Goal: Task Accomplishment & Management: Use online tool/utility

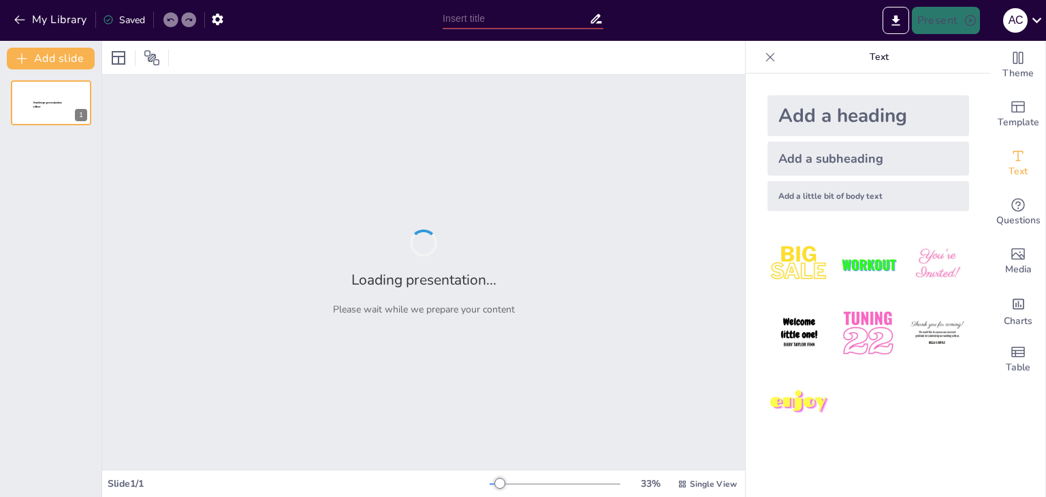
type input "La Dinámica de las Emociones Maternas Durante el Embarazo"
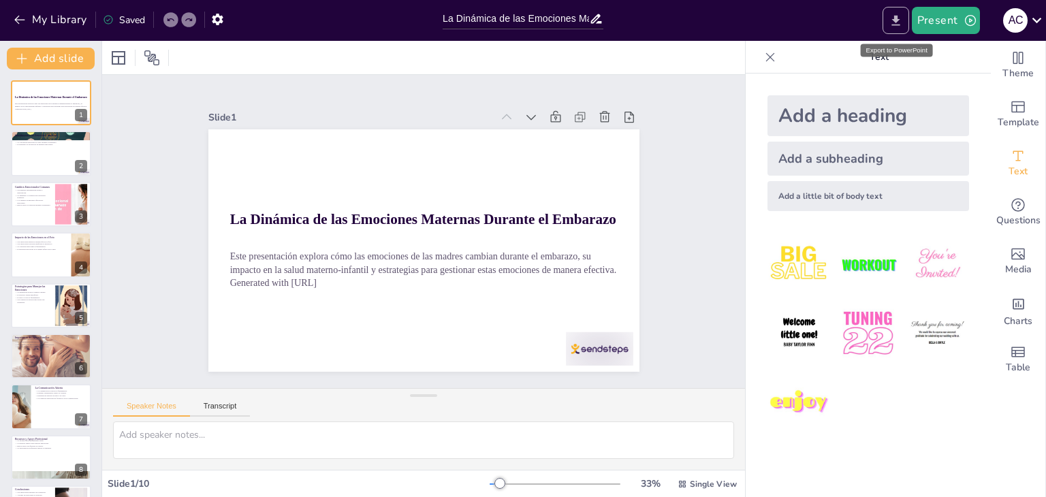
click at [896, 19] on icon "Export to PowerPoint" at bounding box center [895, 20] width 8 height 10
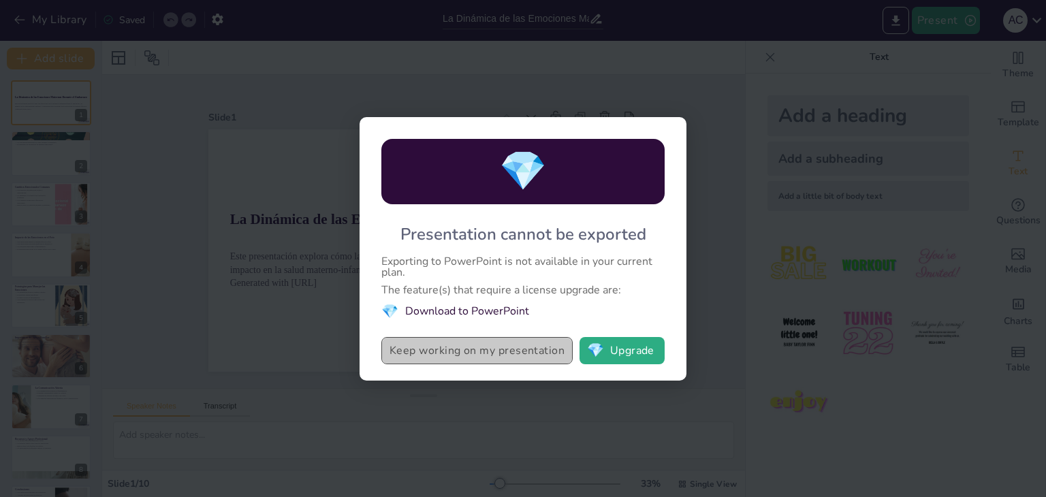
click at [482, 352] on button "Keep working on my presentation" at bounding box center [476, 350] width 191 height 27
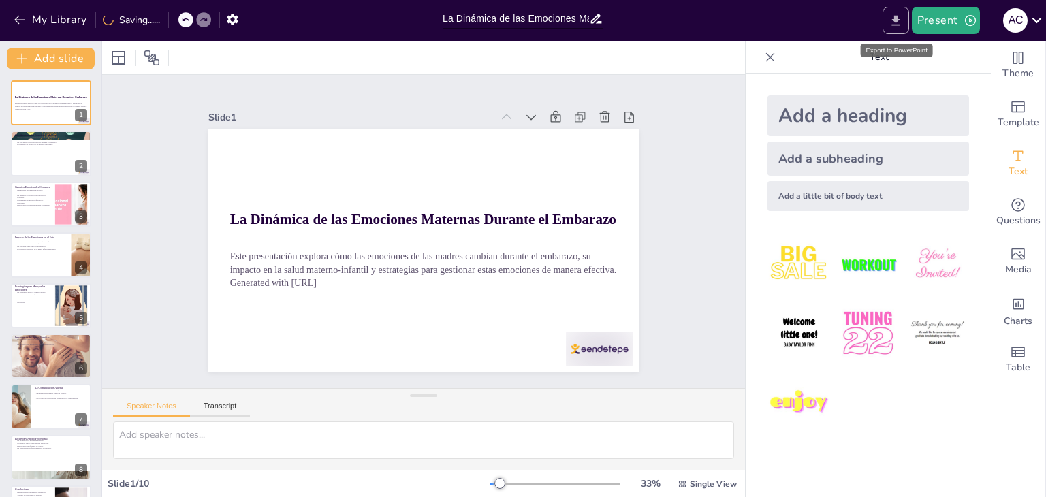
click at [897, 23] on icon "Export to PowerPoint" at bounding box center [895, 21] width 14 height 14
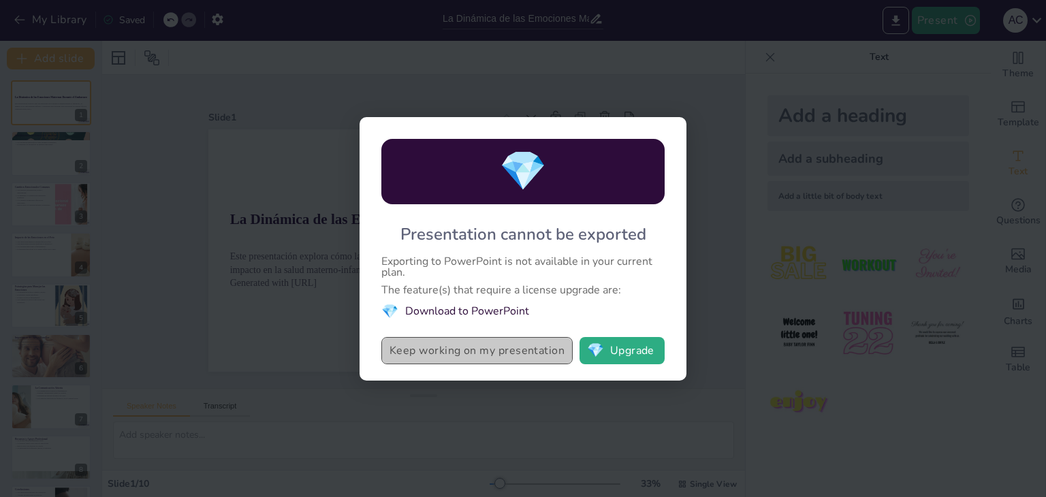
click at [496, 355] on button "Keep working on my presentation" at bounding box center [476, 350] width 191 height 27
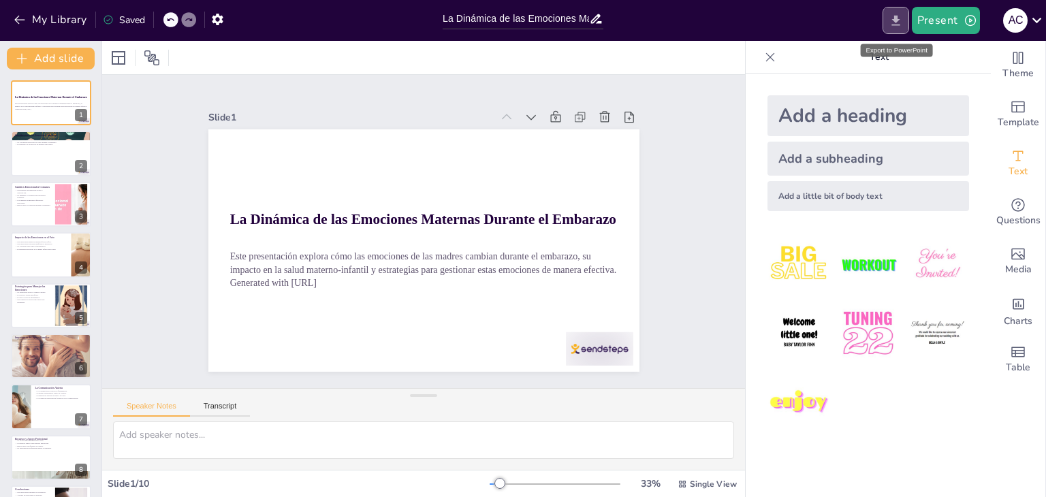
click at [893, 22] on icon "Export to PowerPoint" at bounding box center [895, 21] width 14 height 14
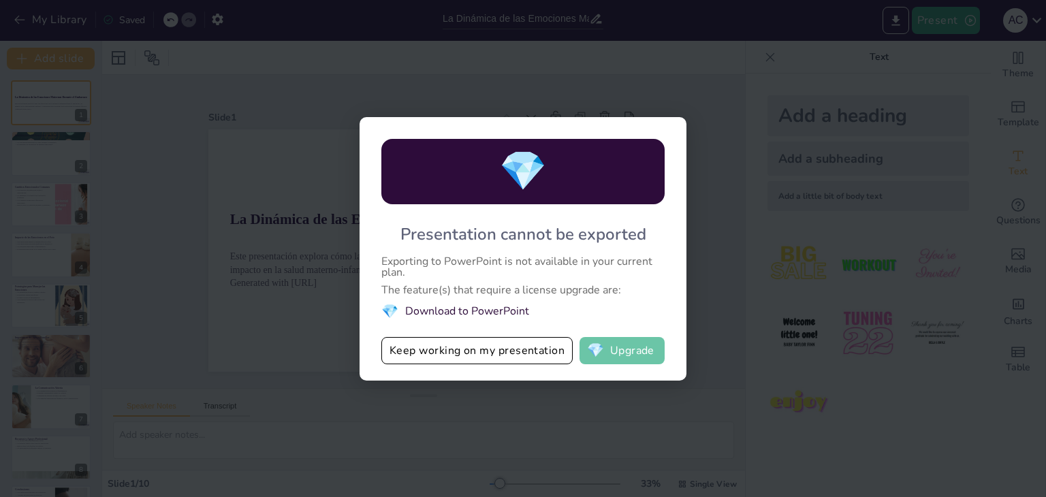
click at [611, 352] on button "💎 Upgrade" at bounding box center [621, 350] width 85 height 27
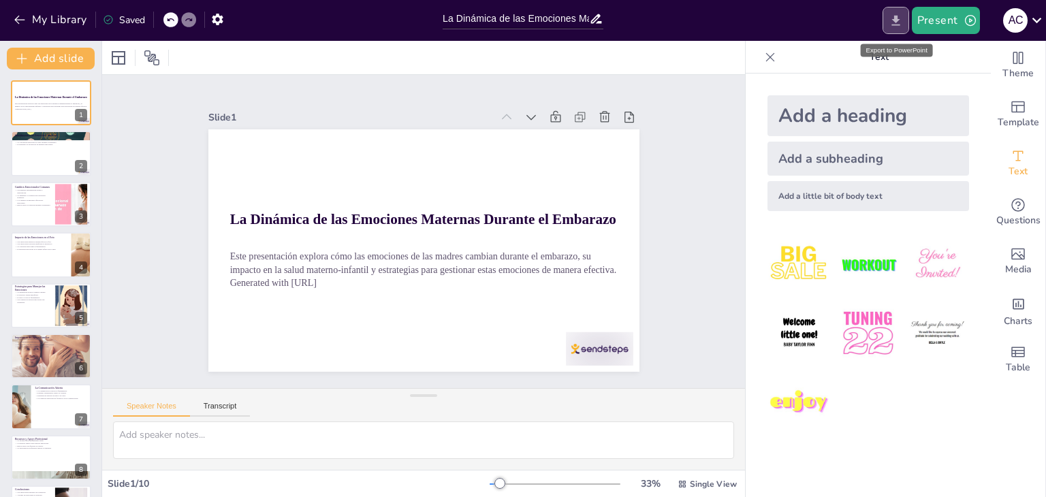
click at [893, 23] on icon "Export to PowerPoint" at bounding box center [895, 21] width 14 height 14
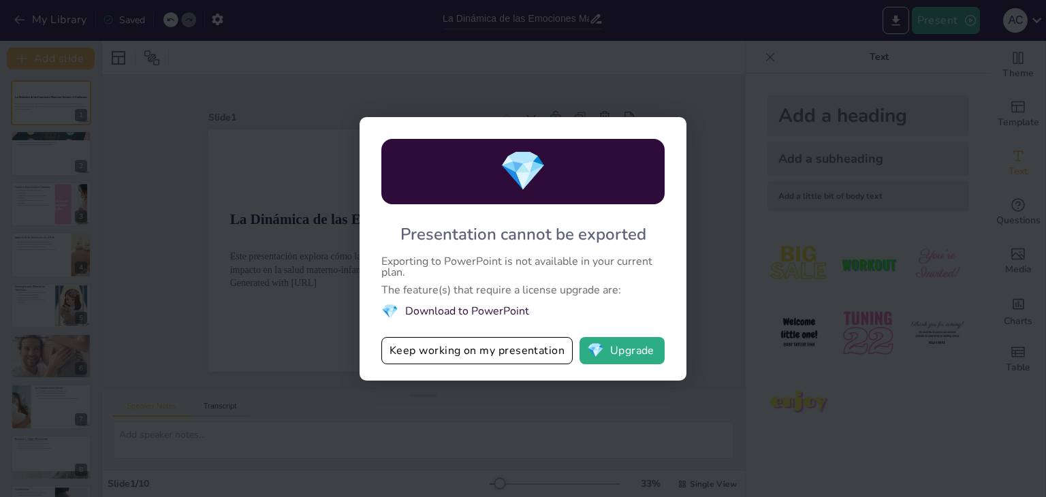
click at [461, 309] on li "💎 Download to PowerPoint" at bounding box center [522, 311] width 283 height 18
click at [442, 309] on li "💎 Download to PowerPoint" at bounding box center [522, 311] width 283 height 18
click at [634, 353] on button "💎 Upgrade" at bounding box center [621, 350] width 85 height 27
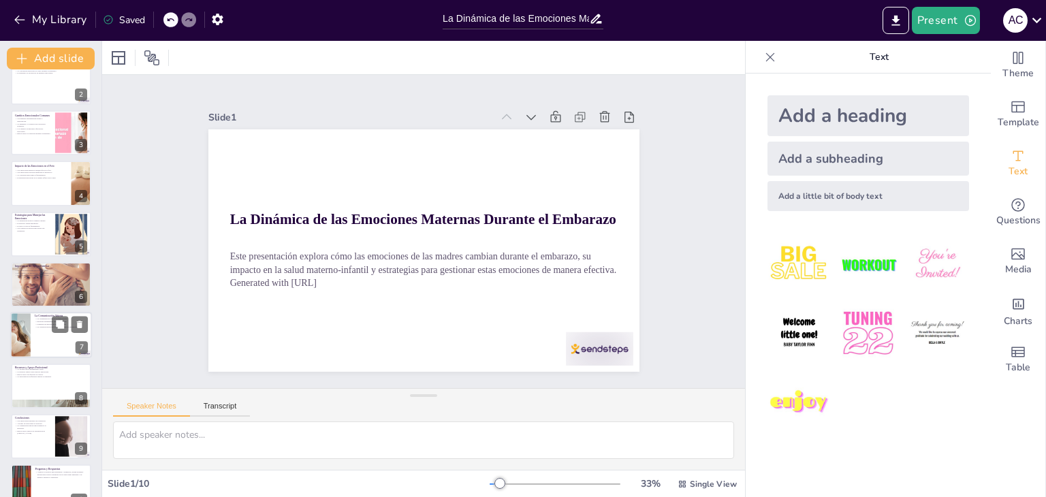
scroll to position [95, 0]
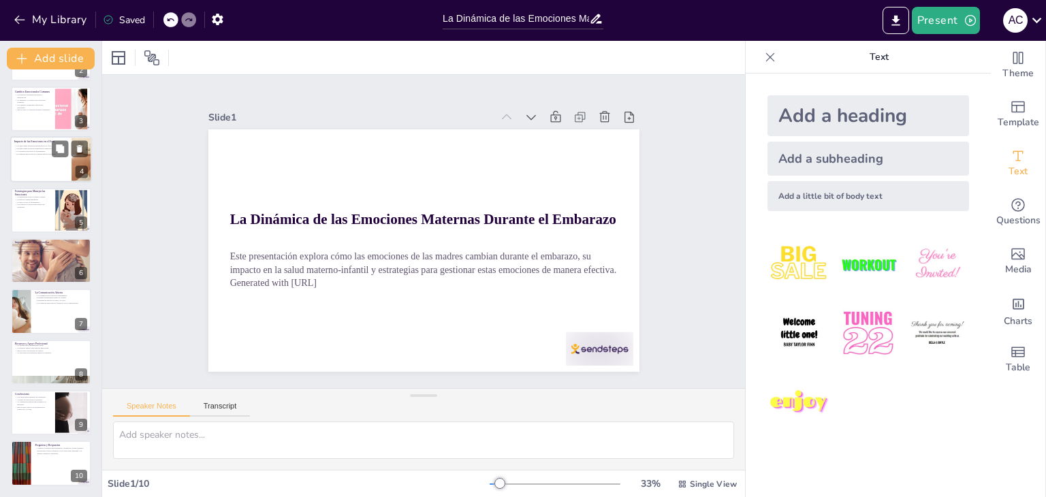
click at [76, 166] on div "4" at bounding box center [82, 172] width 12 height 12
type textarea "Las emociones negativas, como la ansiedad y el estrés, pueden tener un impacto …"
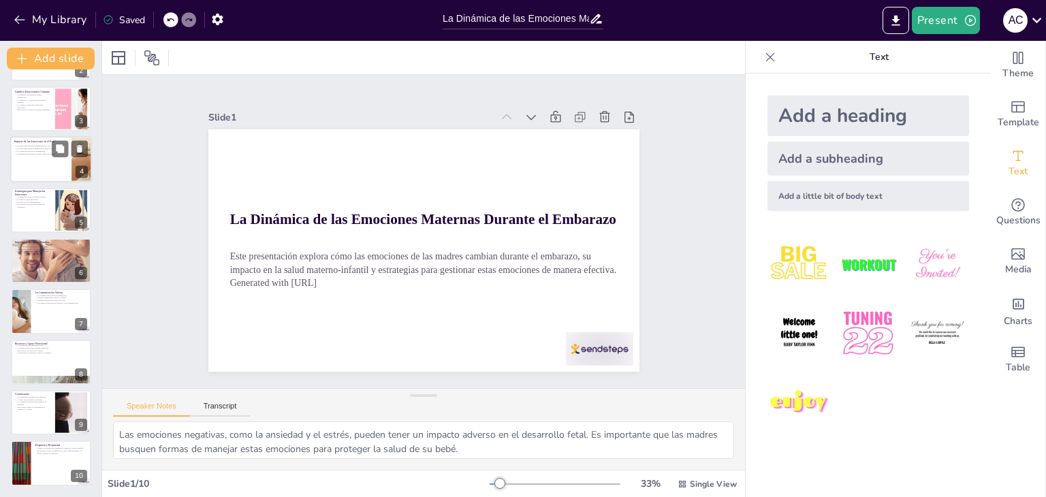
scroll to position [0, 0]
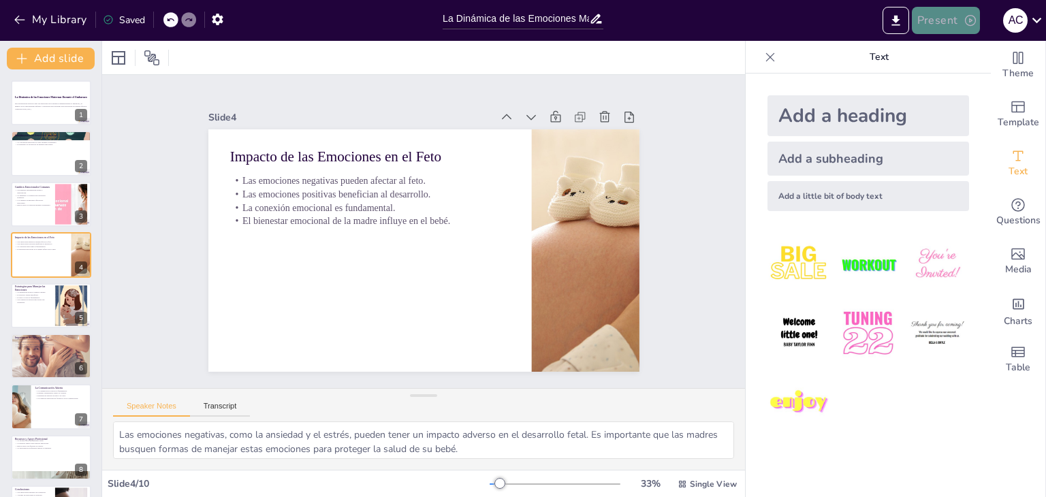
click at [969, 20] on icon "button" at bounding box center [970, 21] width 14 height 14
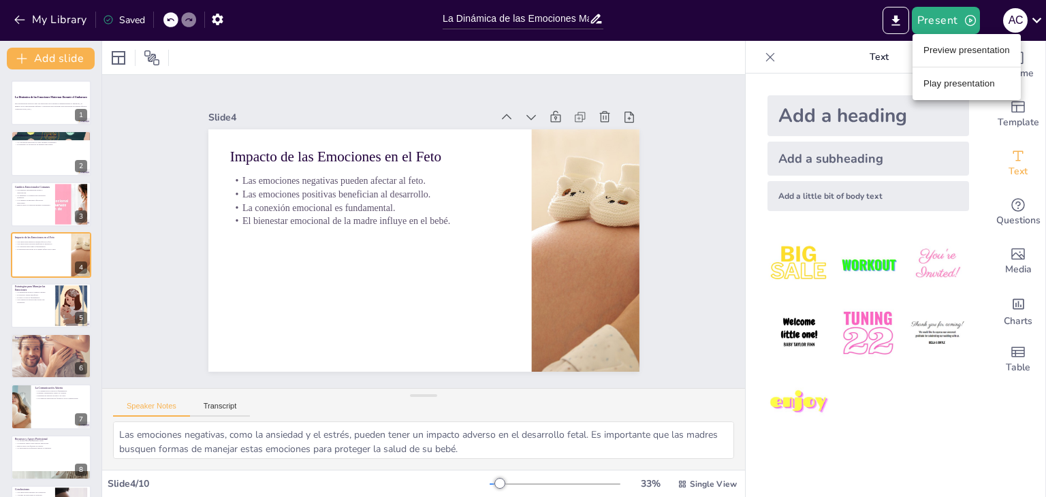
click at [961, 49] on li "Preview presentation" at bounding box center [966, 50] width 108 height 22
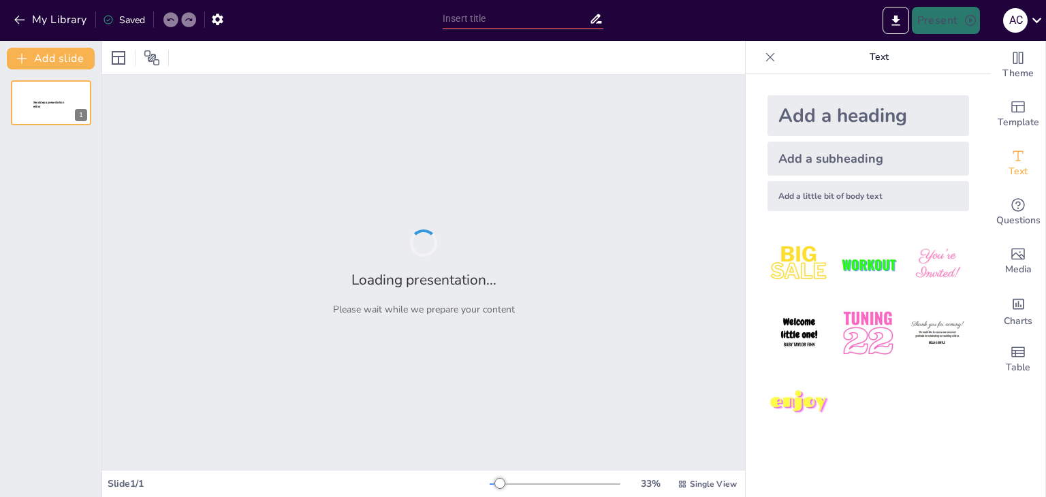
type input "La Dinámica de las Emociones Maternas Durante el Embarazo"
